Goal: Communication & Community: Connect with others

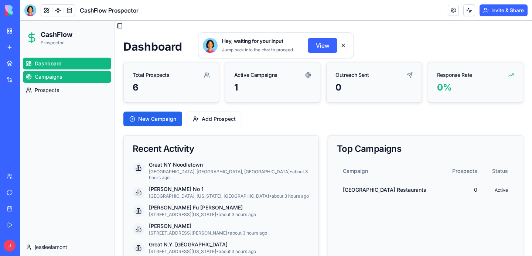
click at [53, 76] on span "Campaigns" at bounding box center [48, 76] width 27 height 7
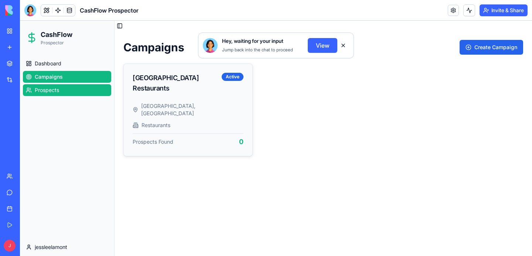
click at [52, 89] on span "Prospects" at bounding box center [47, 89] width 24 height 7
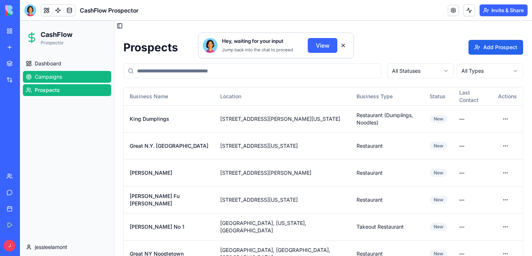
click at [45, 74] on span "Campaigns" at bounding box center [48, 76] width 27 height 7
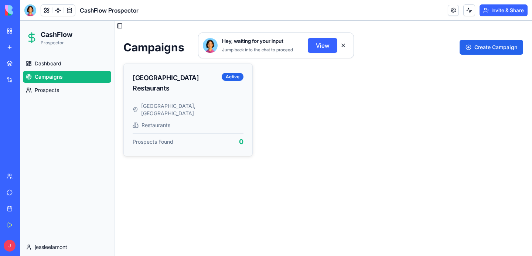
click at [240, 42] on span "Hey, waiting for your input" at bounding box center [252, 40] width 61 height 7
click at [326, 45] on button "View" at bounding box center [323, 45] width 30 height 15
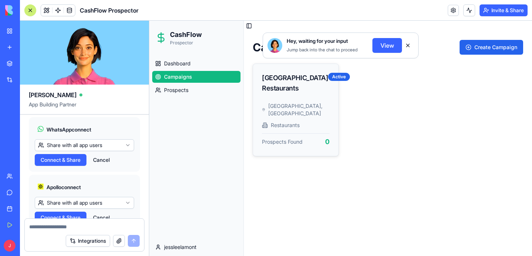
scroll to position [5965, 0]
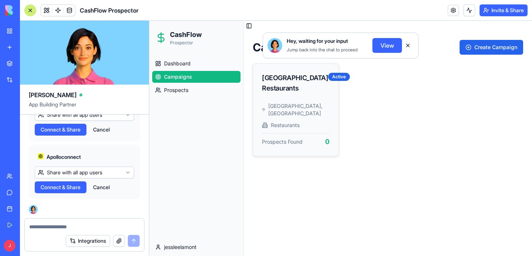
click at [60, 133] on span "Connect & Share" at bounding box center [61, 129] width 40 height 7
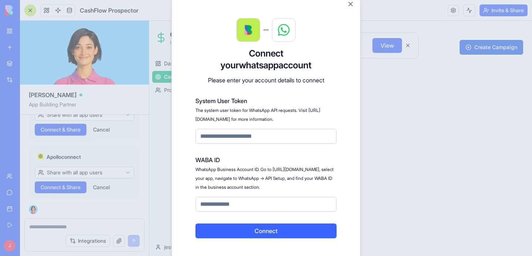
drag, startPoint x: 195, startPoint y: 110, endPoint x: 211, endPoint y: 120, distance: 18.1
click at [211, 120] on span "The system user token for WhatsApp API requests. Visit [URL][DOMAIN_NAME] for m…" at bounding box center [257, 114] width 125 height 14
copy span "[URL][DOMAIN_NAME]"
click at [376, 163] on div at bounding box center [266, 128] width 532 height 256
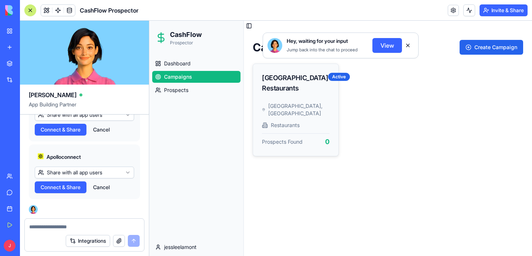
click at [381, 45] on button "View" at bounding box center [387, 45] width 30 height 15
click at [391, 46] on button "View" at bounding box center [387, 45] width 30 height 15
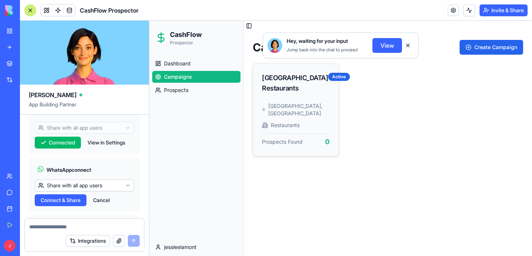
scroll to position [5835, 0]
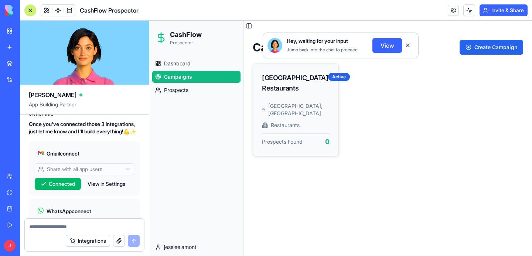
click at [79, 229] on textarea at bounding box center [84, 226] width 110 height 7
type textarea "**********"
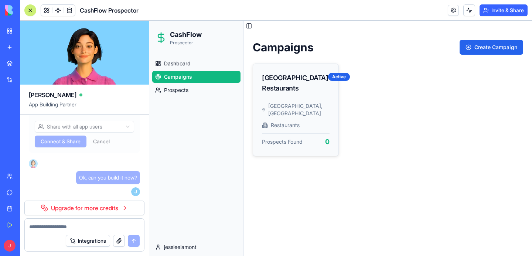
scroll to position [6038, 0]
click at [310, 99] on div "[GEOGRAPHIC_DATA] Restaurants Active" at bounding box center [295, 83] width 85 height 38
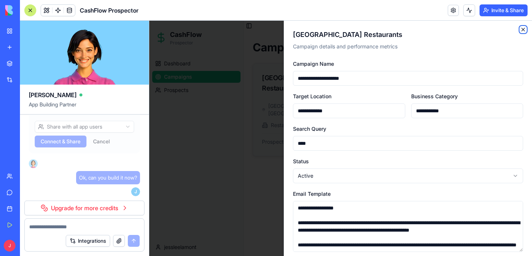
click at [523, 29] on icon "button" at bounding box center [523, 29] width 3 height 3
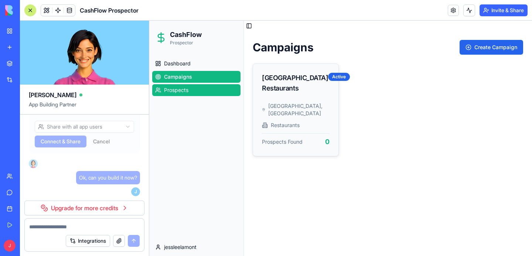
click at [178, 89] on span "Prospects" at bounding box center [176, 89] width 24 height 7
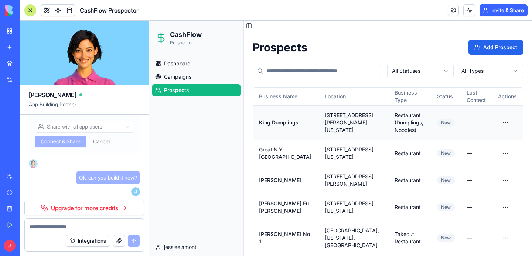
scroll to position [35, 0]
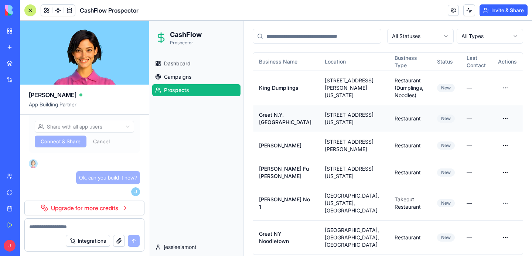
click at [285, 117] on td "Great N.Y. [GEOGRAPHIC_DATA]" at bounding box center [286, 118] width 66 height 27
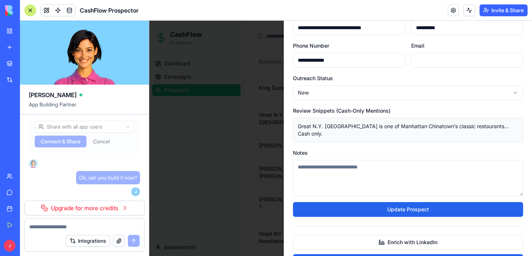
scroll to position [123, 0]
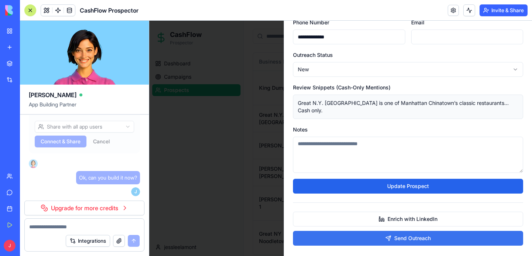
click at [398, 231] on button "Send Outreach" at bounding box center [408, 238] width 230 height 15
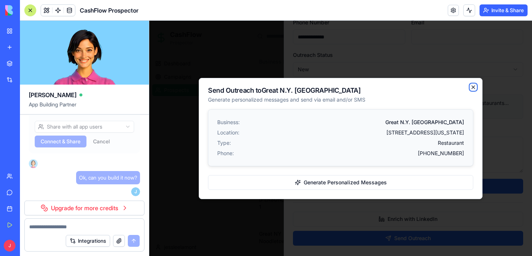
click at [472, 89] on icon "button" at bounding box center [473, 87] width 6 height 6
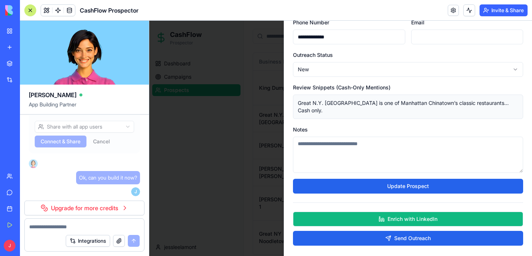
click at [413, 213] on button "Enrich with LinkedIn" at bounding box center [408, 219] width 230 height 15
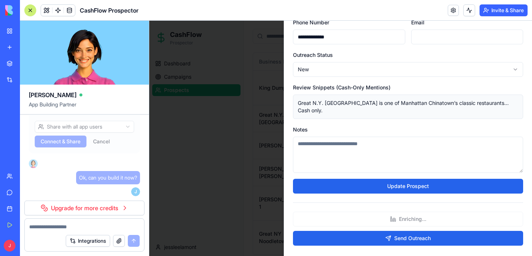
type textarea "**********"
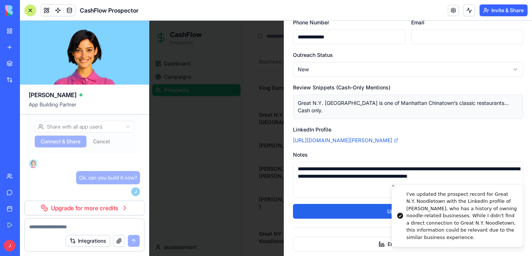
scroll to position [148, 0]
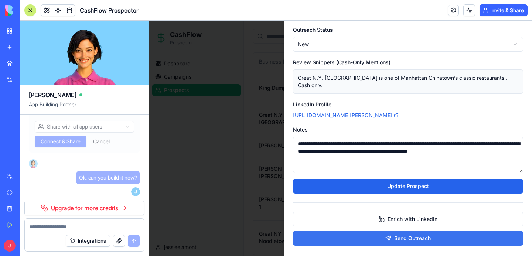
click at [395, 232] on button "Send Outreach" at bounding box center [408, 238] width 230 height 15
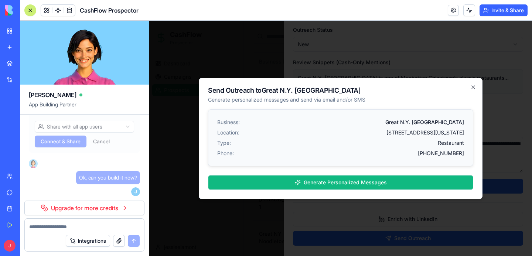
click at [366, 183] on button "Generate Personalized Messages" at bounding box center [340, 182] width 265 height 15
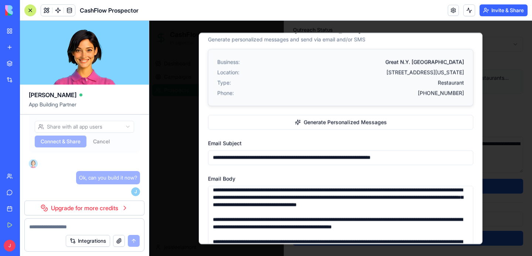
scroll to position [0, 0]
